Goal: Task Accomplishment & Management: Manage account settings

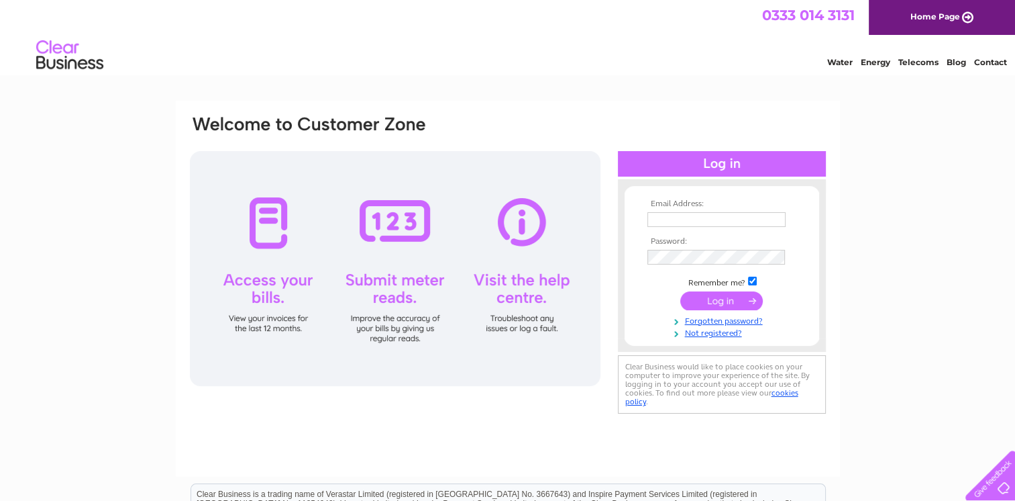
type input "[EMAIL_ADDRESS][DOMAIN_NAME]"
click at [742, 297] on input "submit" at bounding box center [721, 300] width 83 height 19
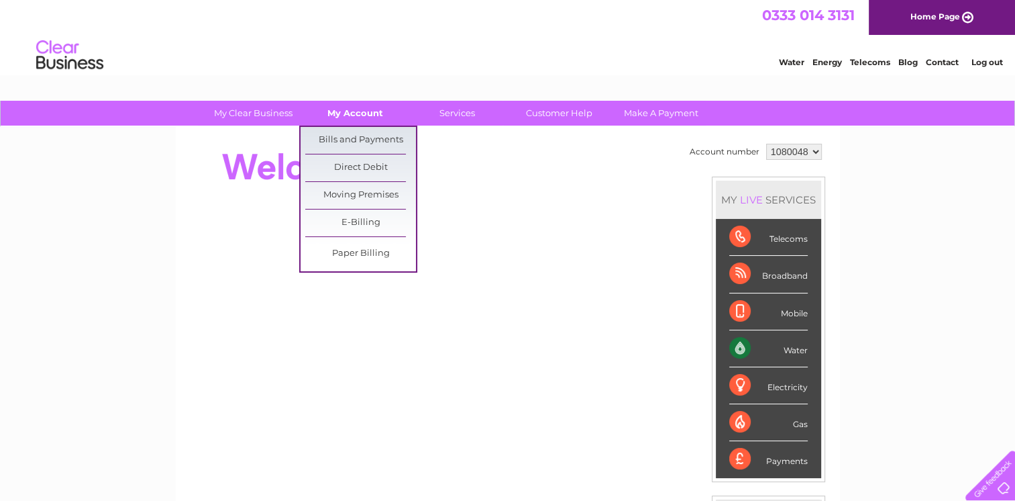
click at [340, 111] on link "My Account" at bounding box center [355, 113] width 111 height 25
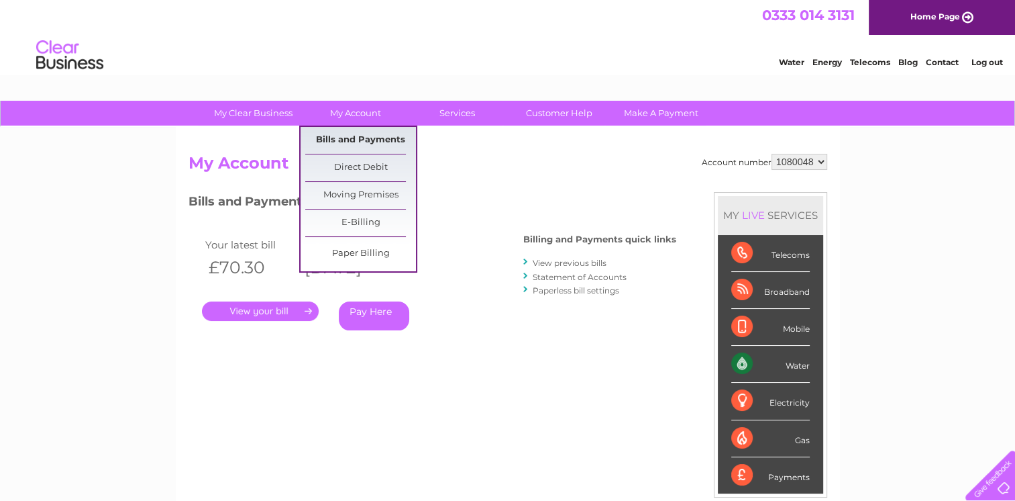
click at [348, 141] on link "Bills and Payments" at bounding box center [360, 140] width 111 height 27
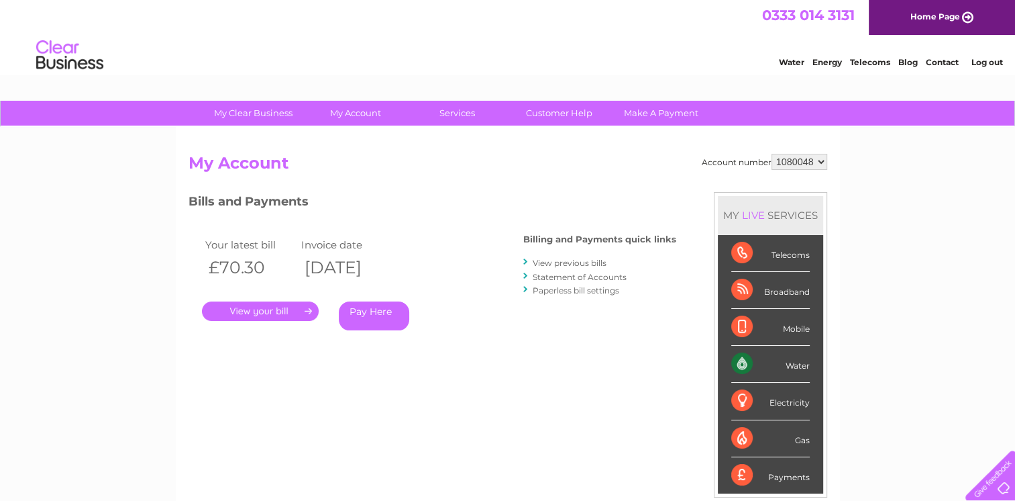
click at [276, 307] on link "." at bounding box center [260, 310] width 117 height 19
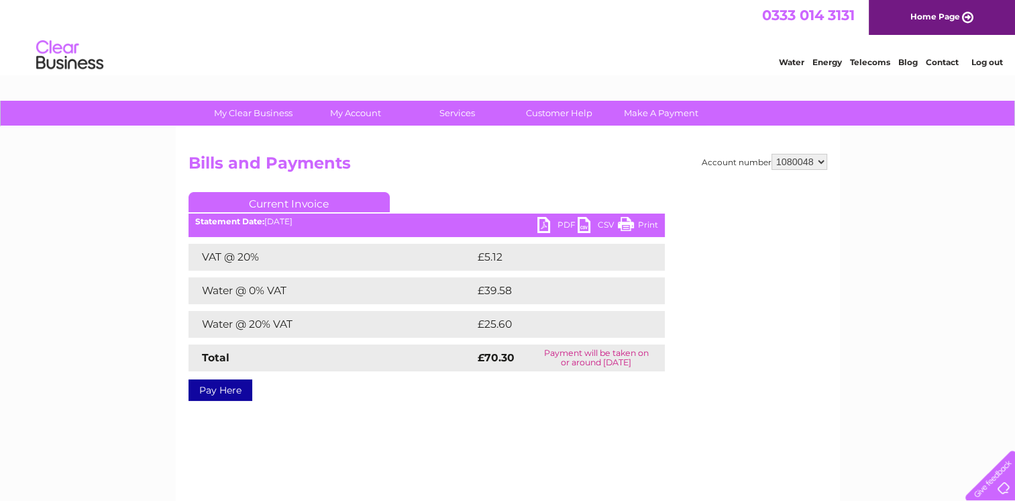
click at [555, 220] on link "PDF" at bounding box center [557, 226] width 40 height 19
click at [990, 66] on link "Log out" at bounding box center [987, 62] width 32 height 10
